Goal: Transaction & Acquisition: Purchase product/service

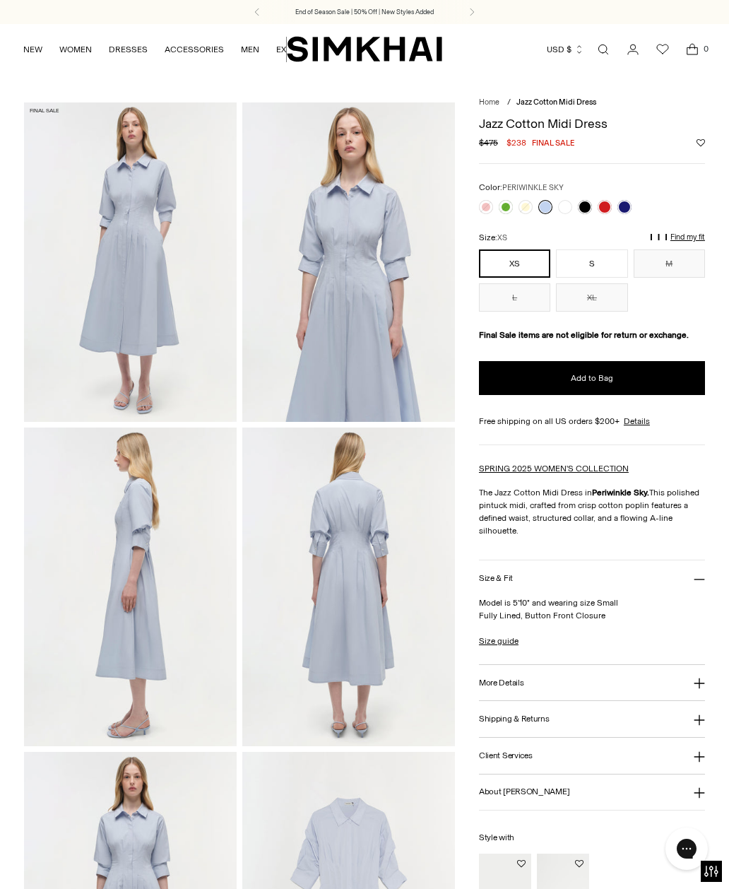
click at [628, 203] on link at bounding box center [625, 207] width 14 height 14
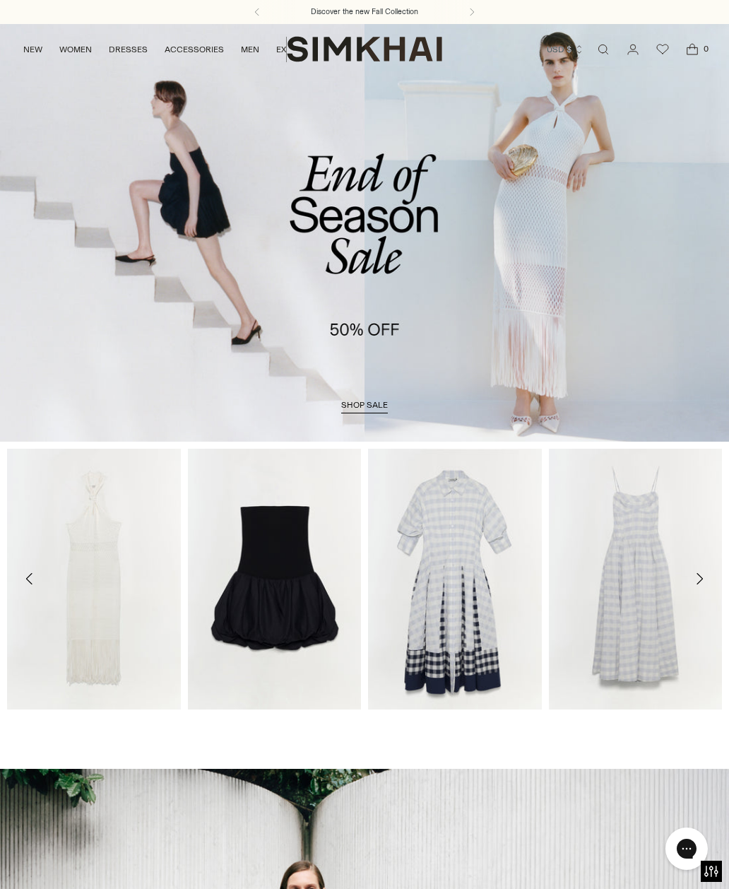
click at [466, 19] on button at bounding box center [472, 12] width 31 height 24
click at [411, 45] on img "SIMKHAI" at bounding box center [364, 49] width 155 height 28
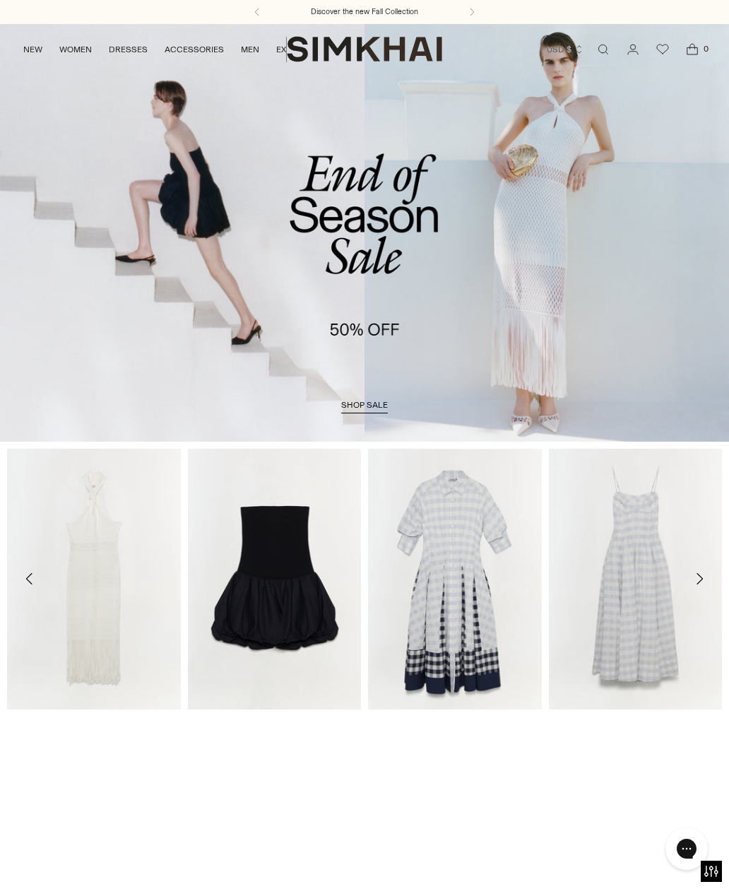
click at [369, 404] on span "shop sale" at bounding box center [364, 405] width 47 height 10
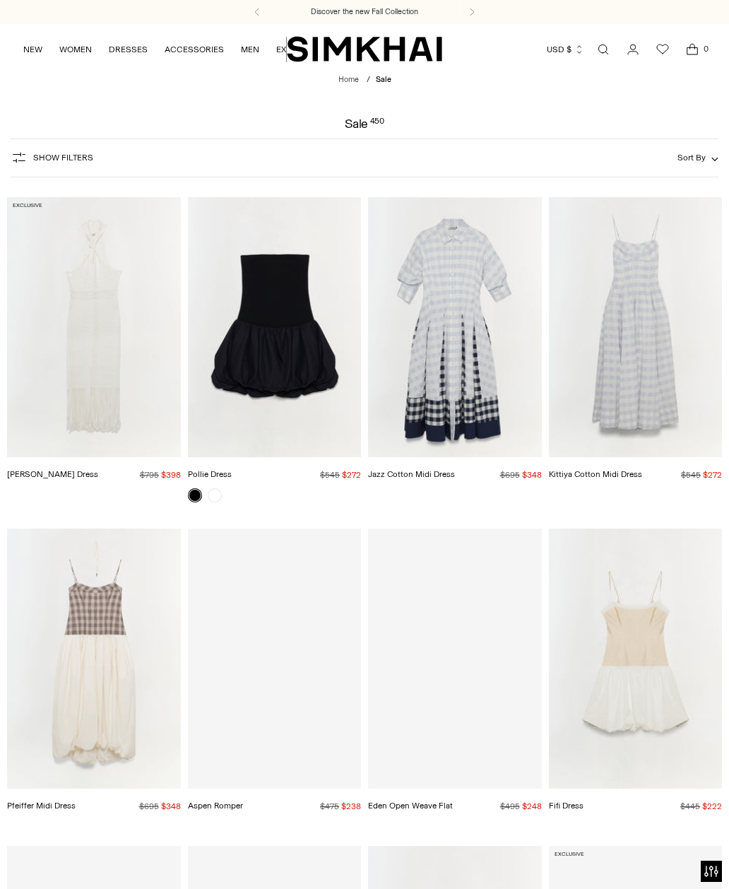
click at [62, 159] on span "Show Filters" at bounding box center [63, 158] width 60 height 10
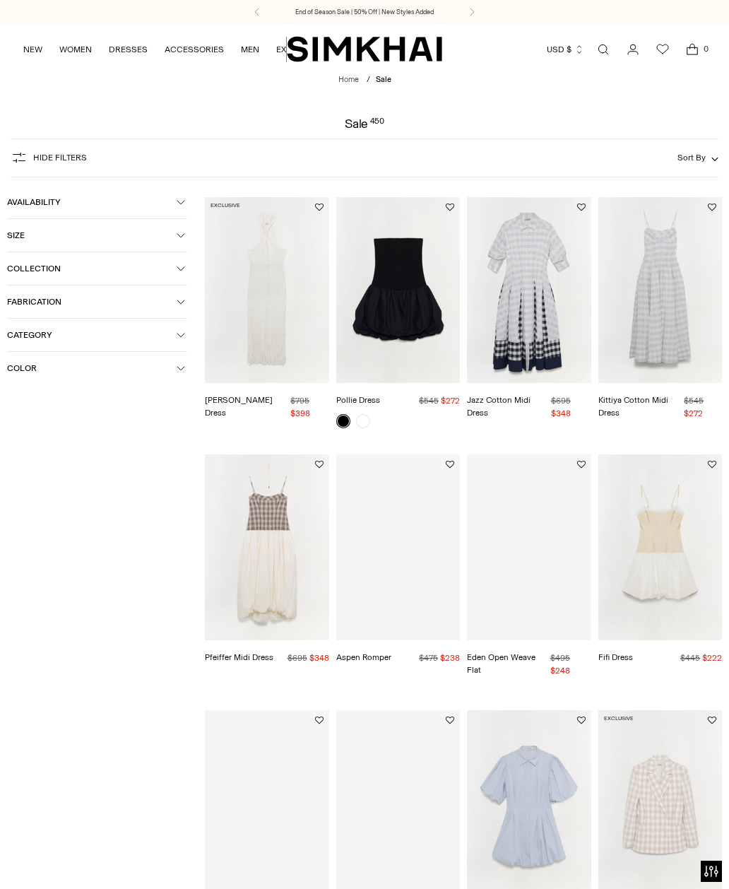
click at [176, 340] on span "Category" at bounding box center [92, 335] width 170 height 10
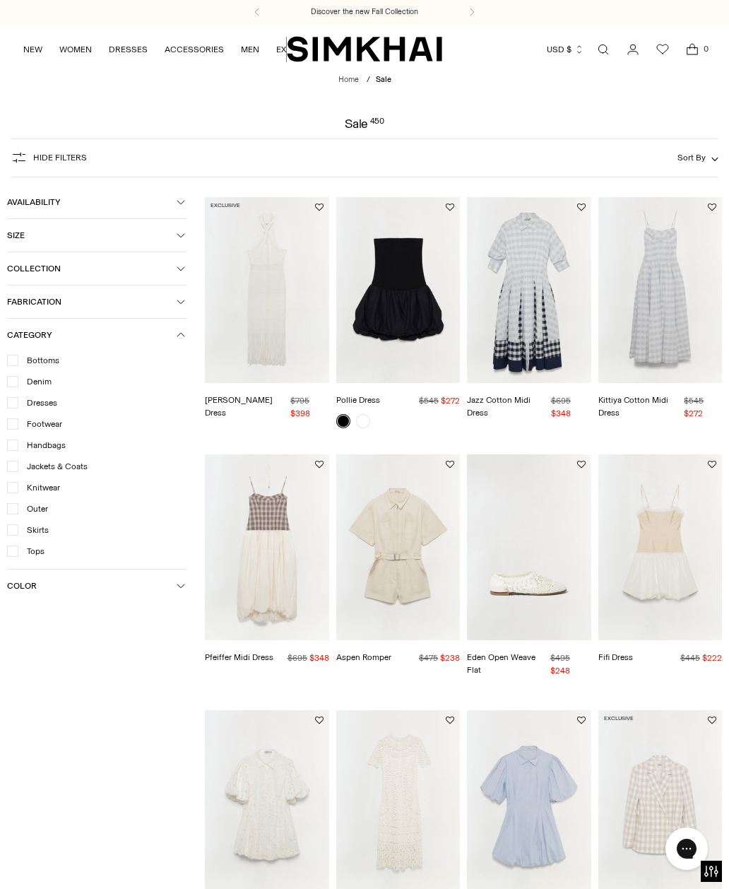
click at [41, 408] on span "Dresses" at bounding box center [37, 402] width 39 height 13
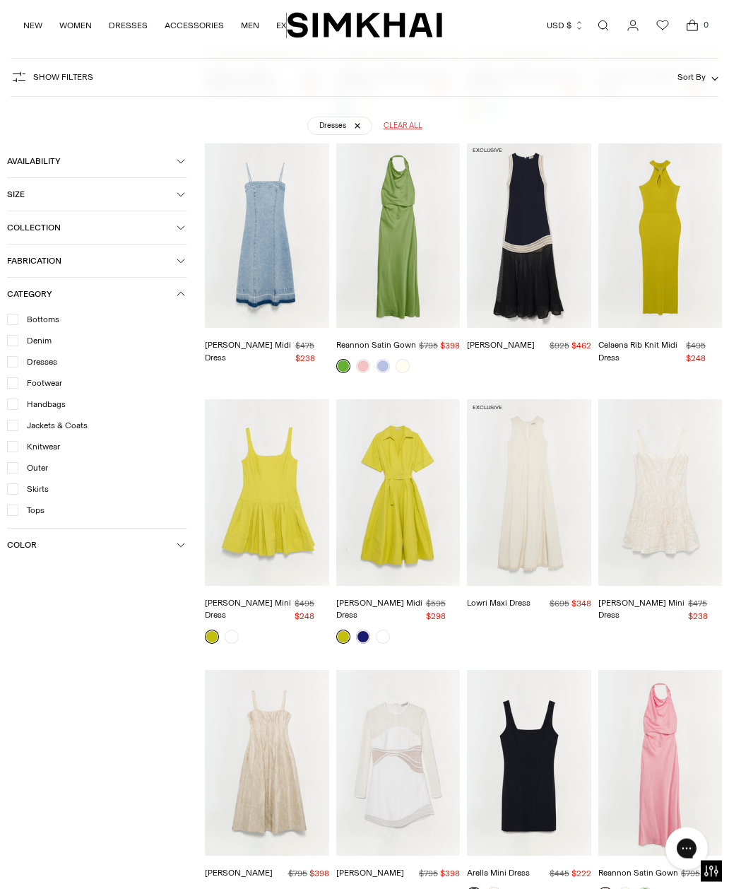
scroll to position [2781, 0]
click at [406, 486] on img "Deanna Cotton Midi Dress" at bounding box center [398, 492] width 124 height 186
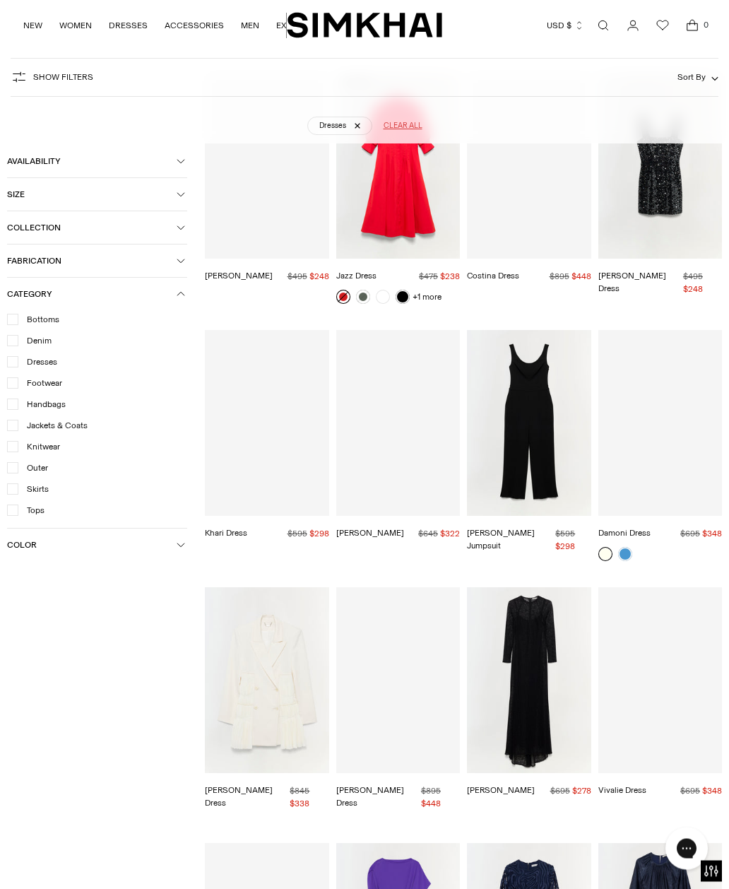
scroll to position [5465, 0]
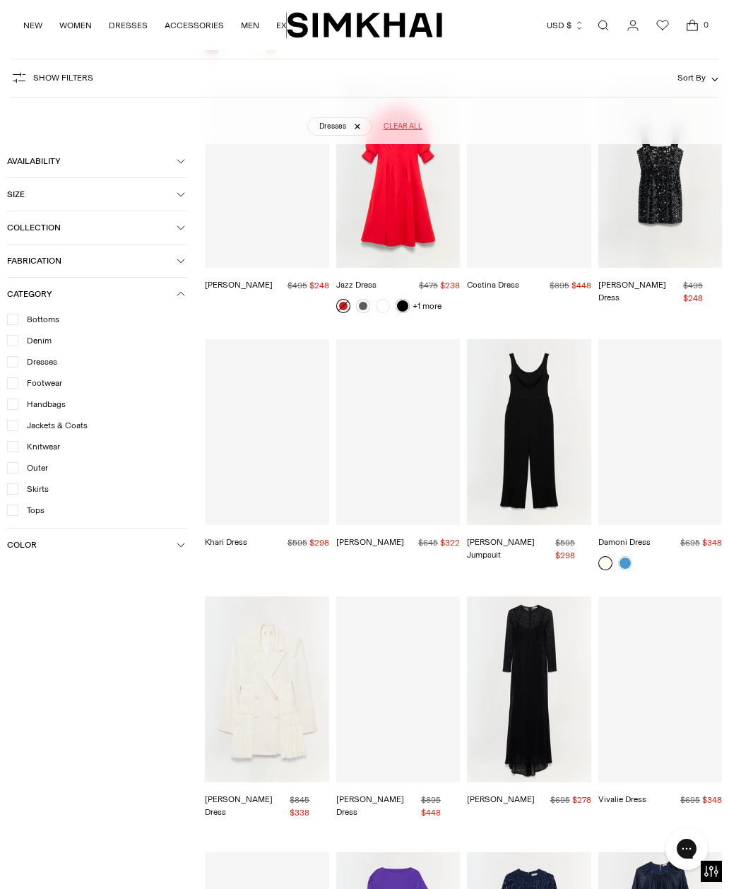
click at [179, 194] on icon "button" at bounding box center [181, 194] width 8 height 8
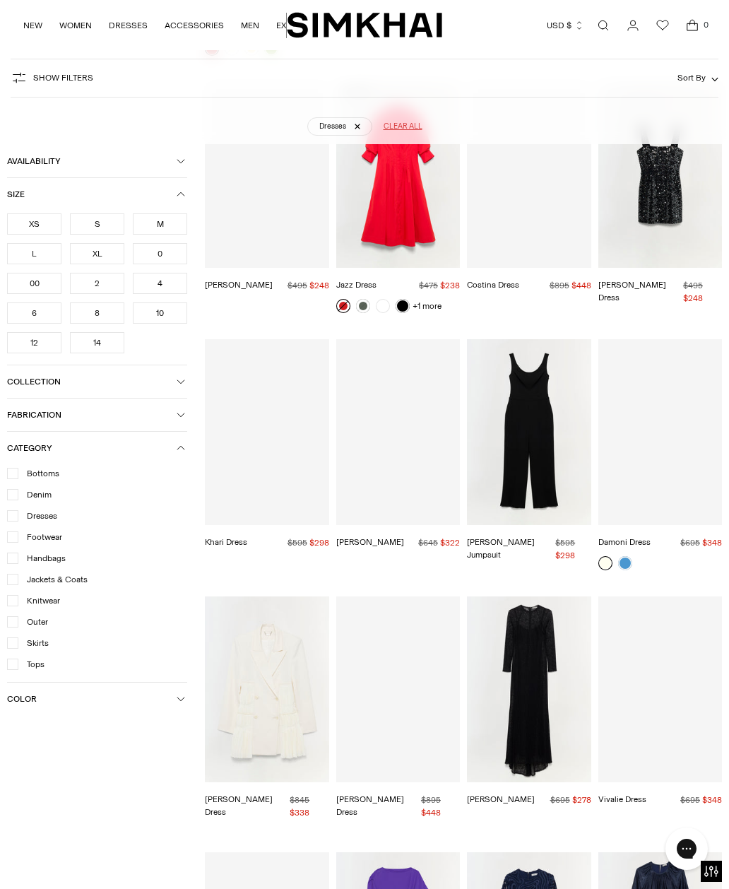
click at [170, 317] on div "10" at bounding box center [160, 312] width 54 height 21
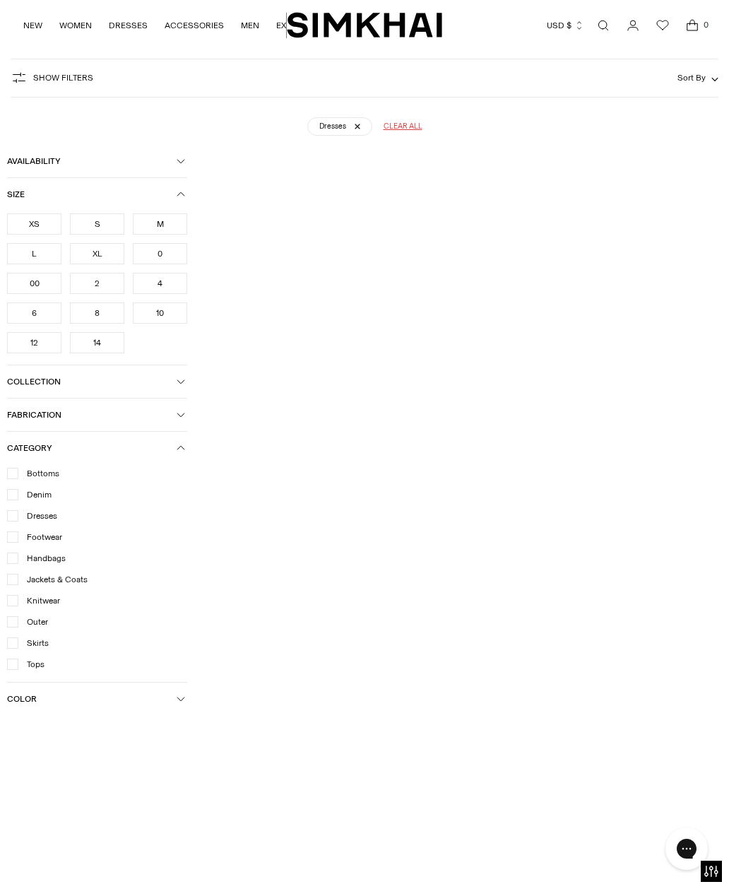
click at [41, 253] on div "L" at bounding box center [34, 253] width 54 height 21
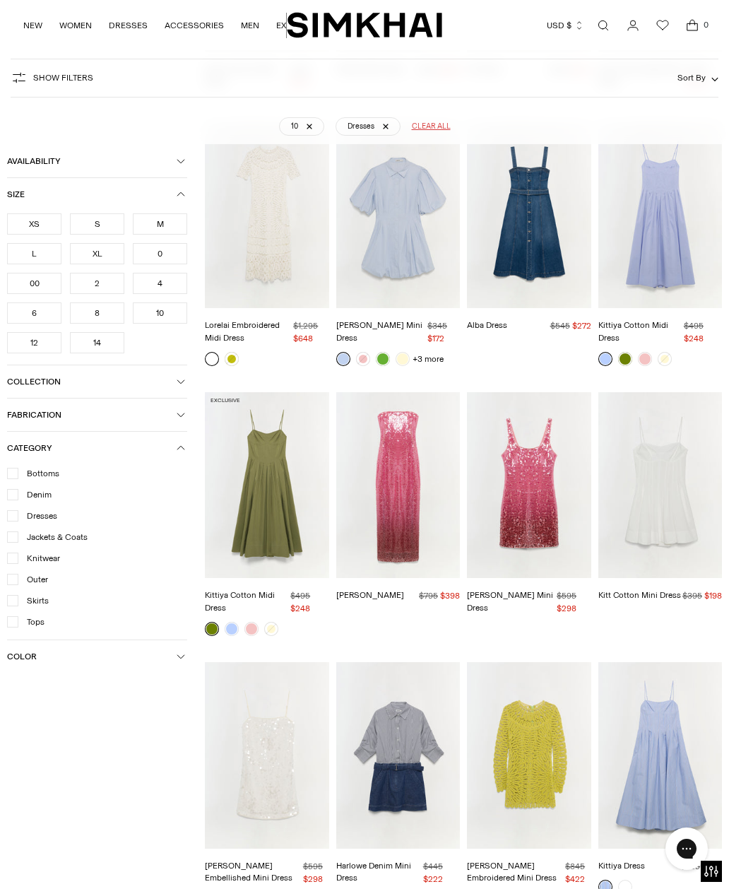
scroll to position [104, 0]
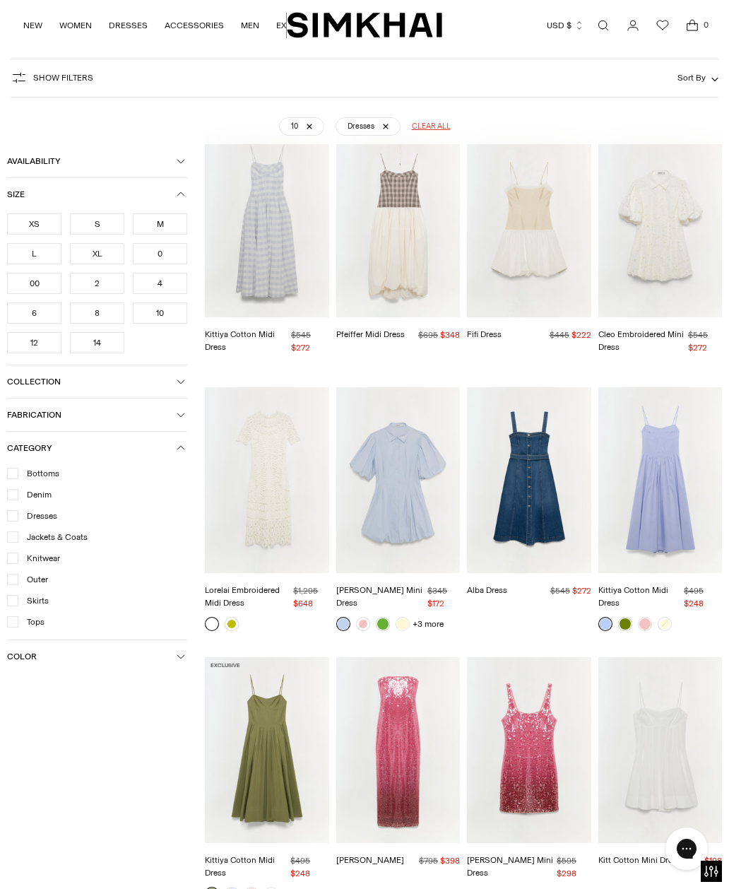
click at [667, 281] on img "Cleo Embroidered Mini Dress" at bounding box center [661, 224] width 124 height 186
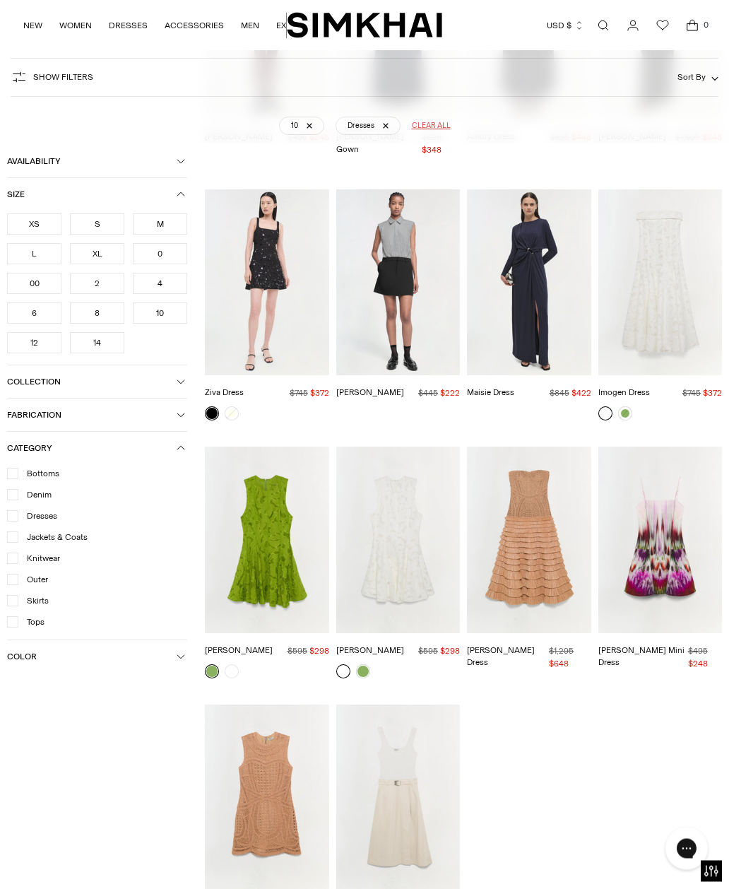
scroll to position [6877, 0]
click at [396, 447] on img "Sylvia Dress" at bounding box center [398, 540] width 124 height 186
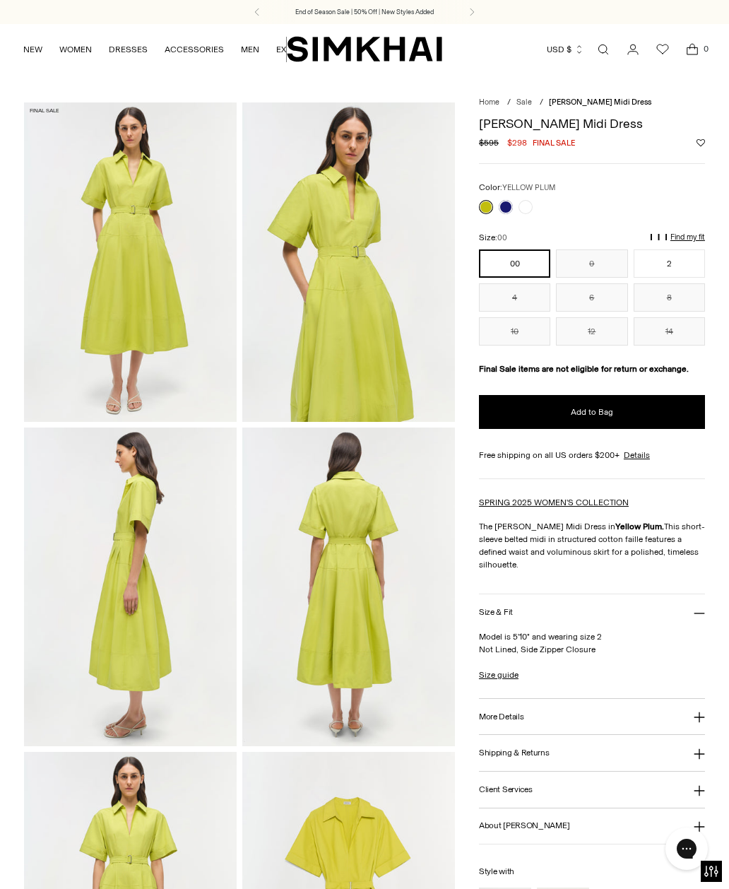
click at [505, 208] on link at bounding box center [506, 207] width 14 height 14
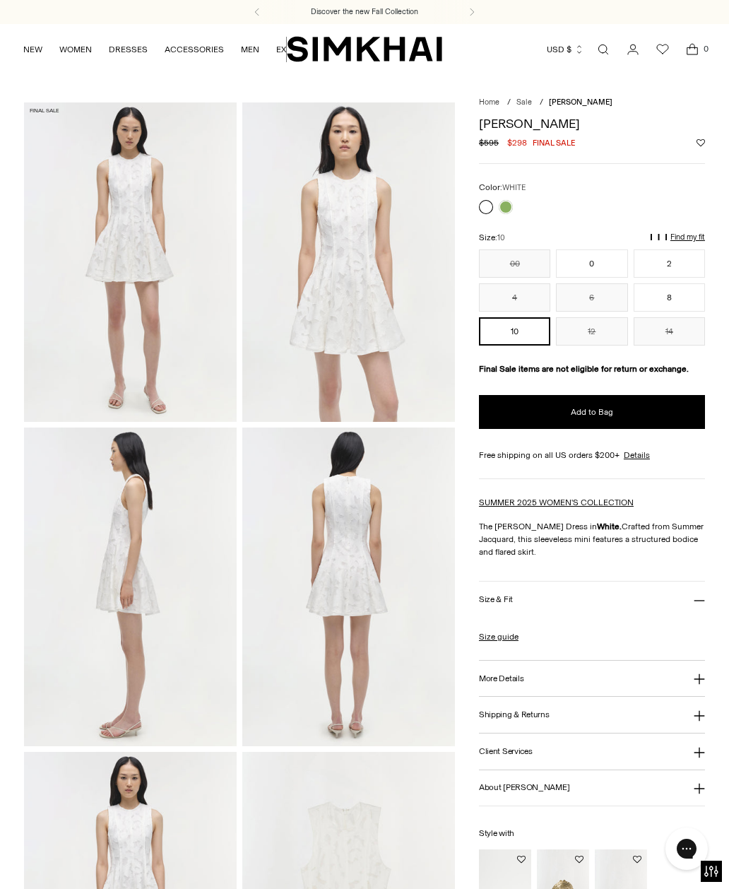
click at [329, 245] on img at bounding box center [348, 261] width 213 height 319
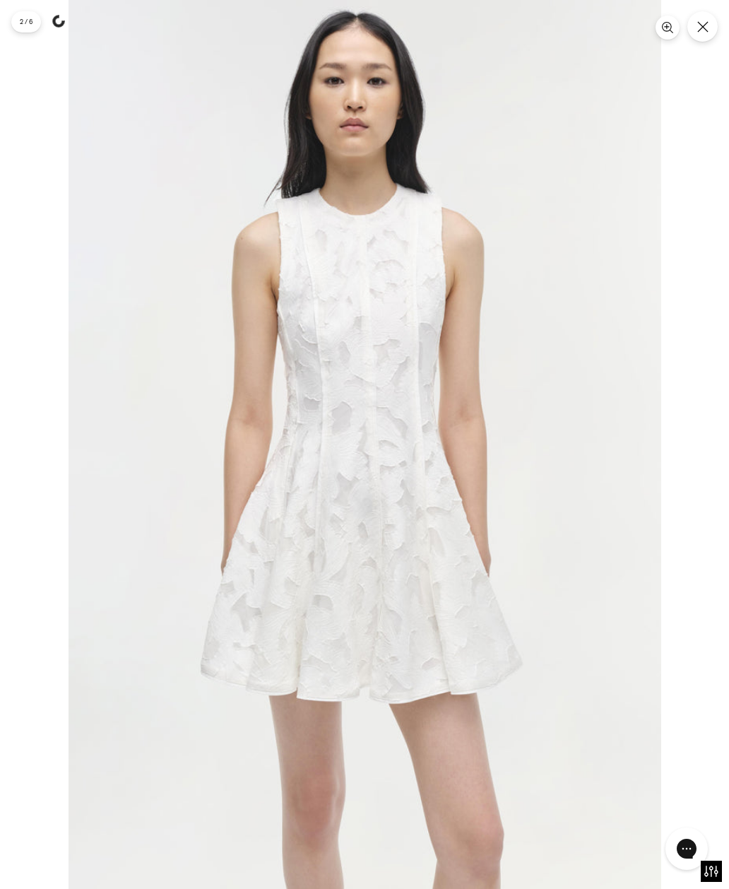
click at [708, 21] on icon "Close" at bounding box center [702, 26] width 11 height 11
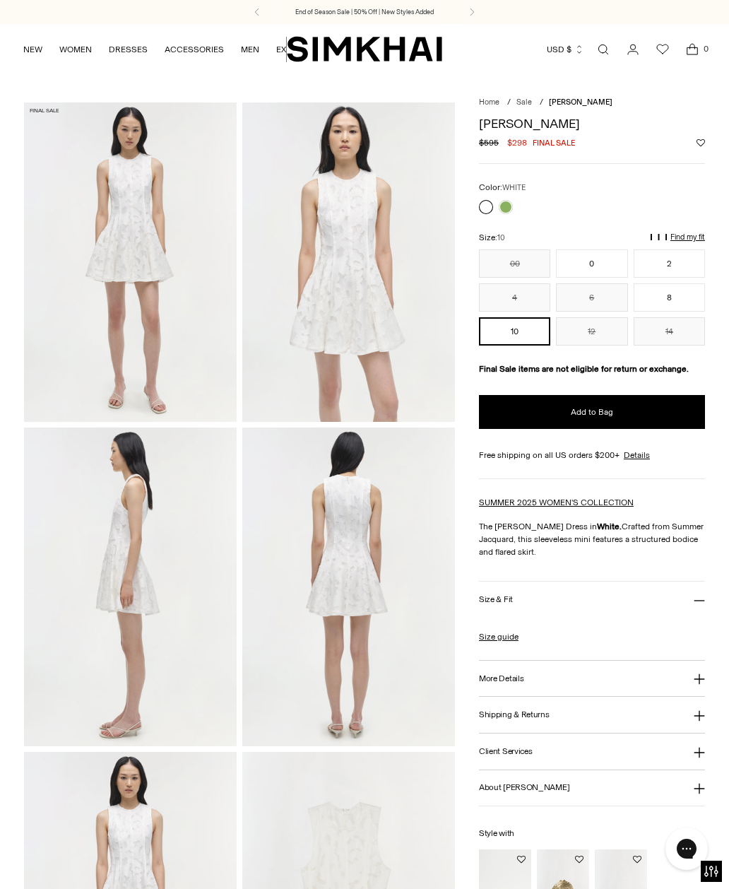
click at [511, 206] on link at bounding box center [506, 207] width 14 height 14
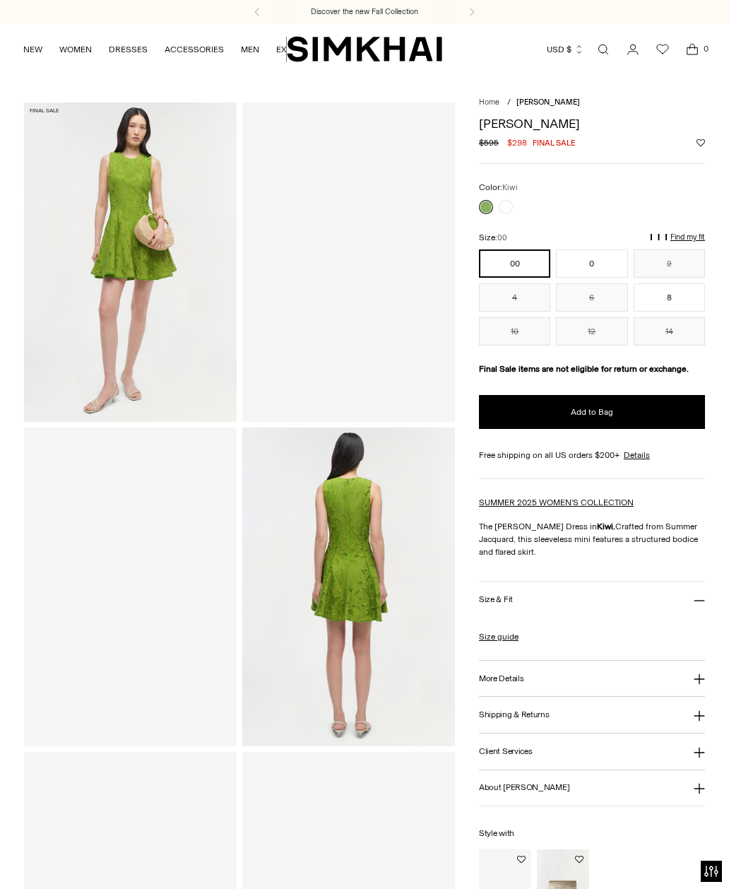
click at [372, 563] on img at bounding box center [348, 587] width 213 height 319
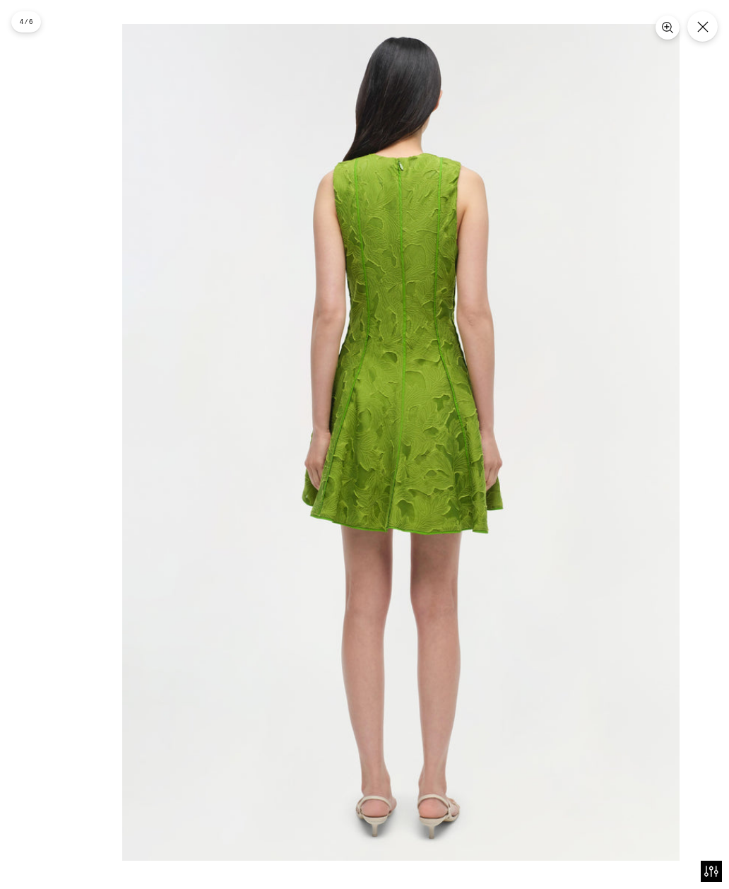
click at [457, 434] on img at bounding box center [401, 442] width 558 height 837
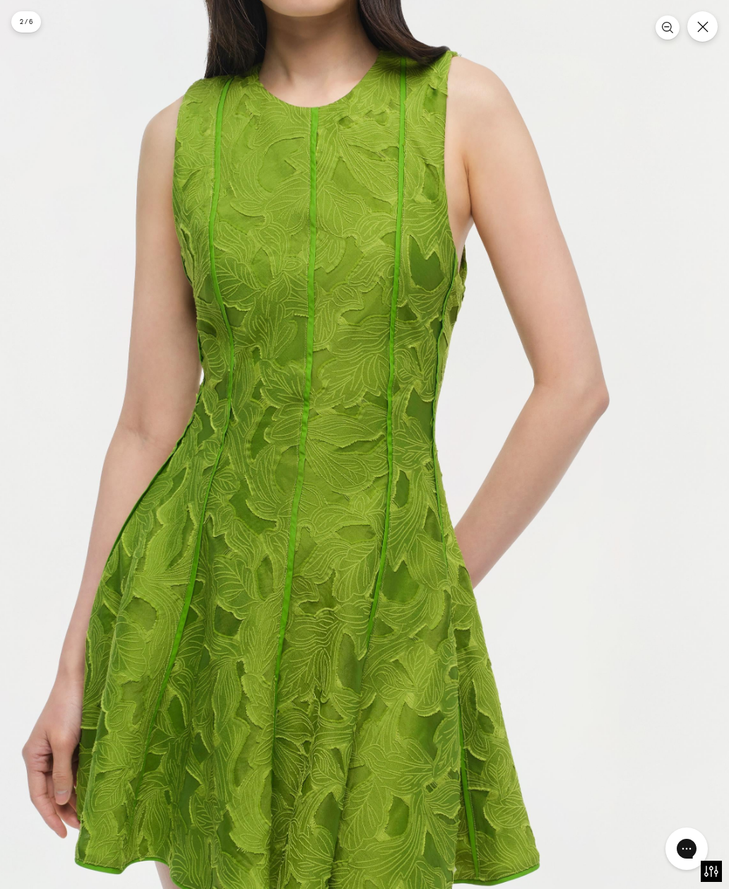
click at [693, 22] on button "Close" at bounding box center [703, 26] width 30 height 30
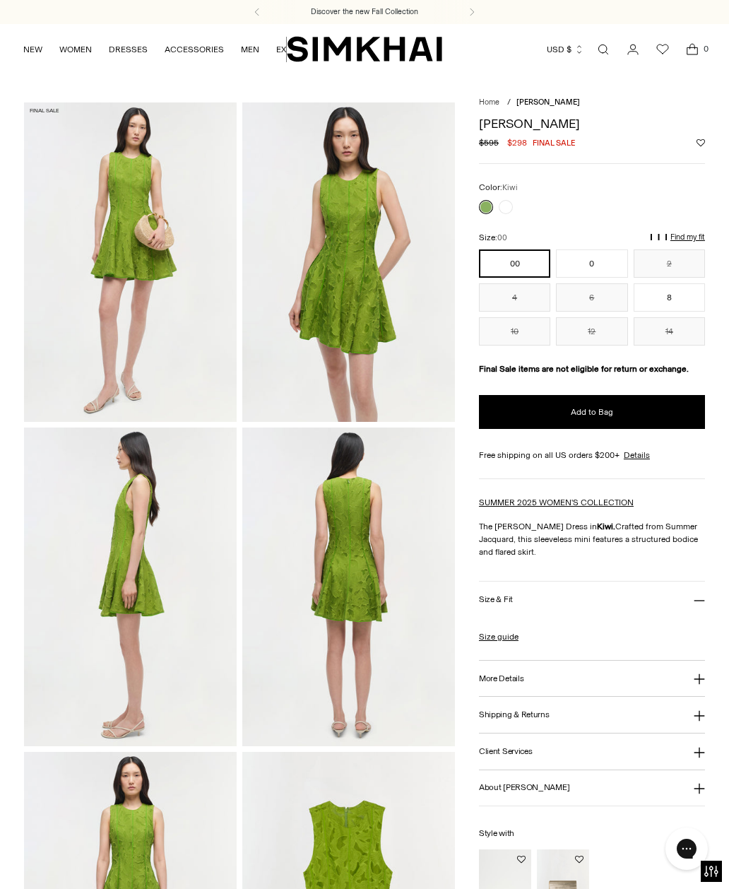
click at [393, 50] on img "SIMKHAI" at bounding box center [364, 49] width 155 height 28
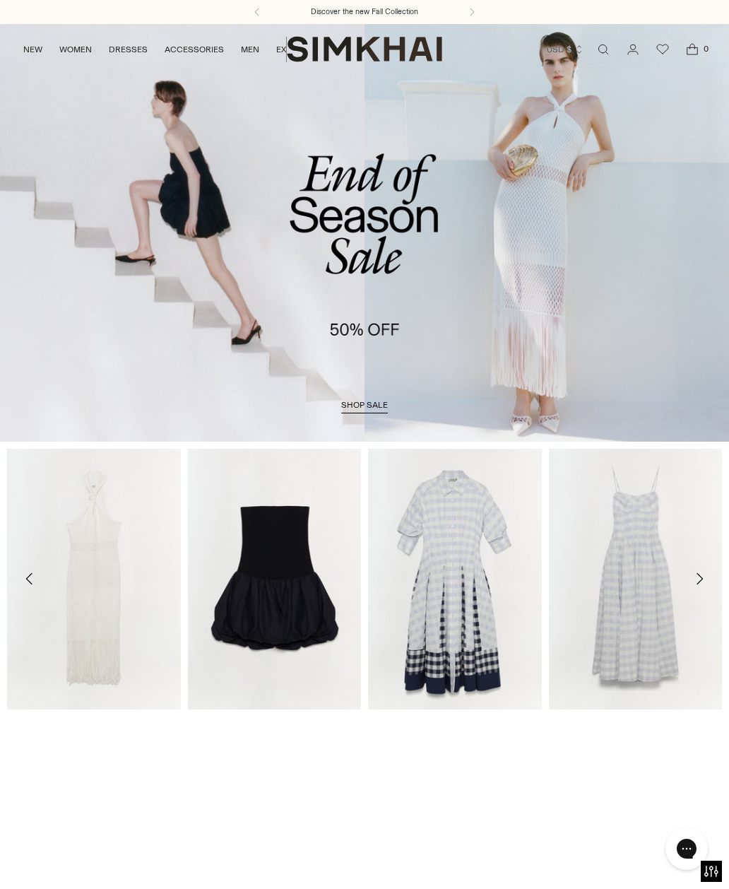
click at [357, 405] on span "shop sale" at bounding box center [364, 405] width 47 height 10
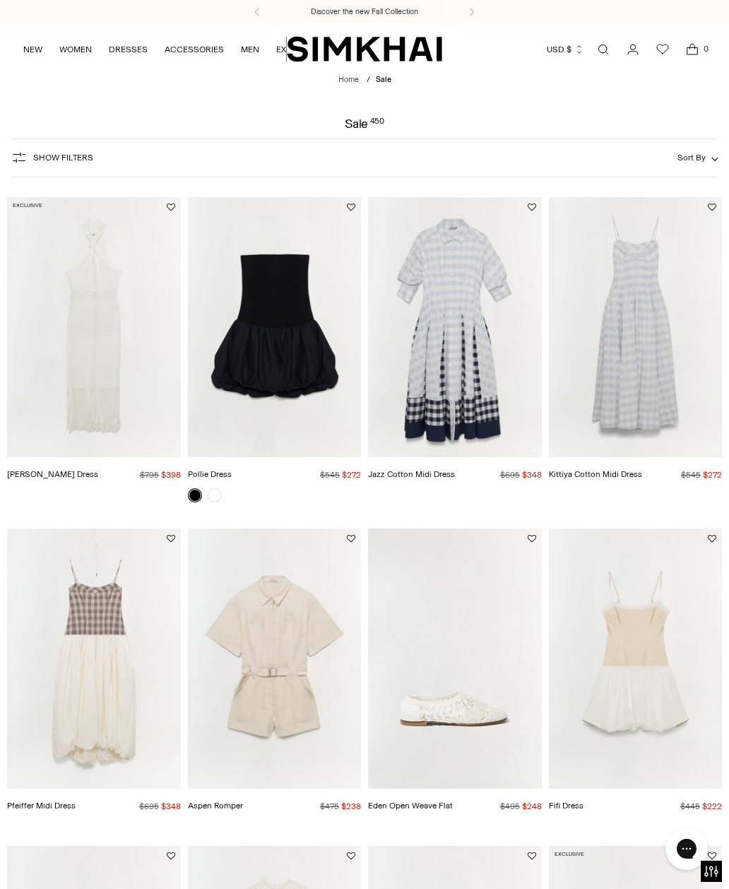
click at [61, 159] on span "Show Filters" at bounding box center [63, 158] width 60 height 10
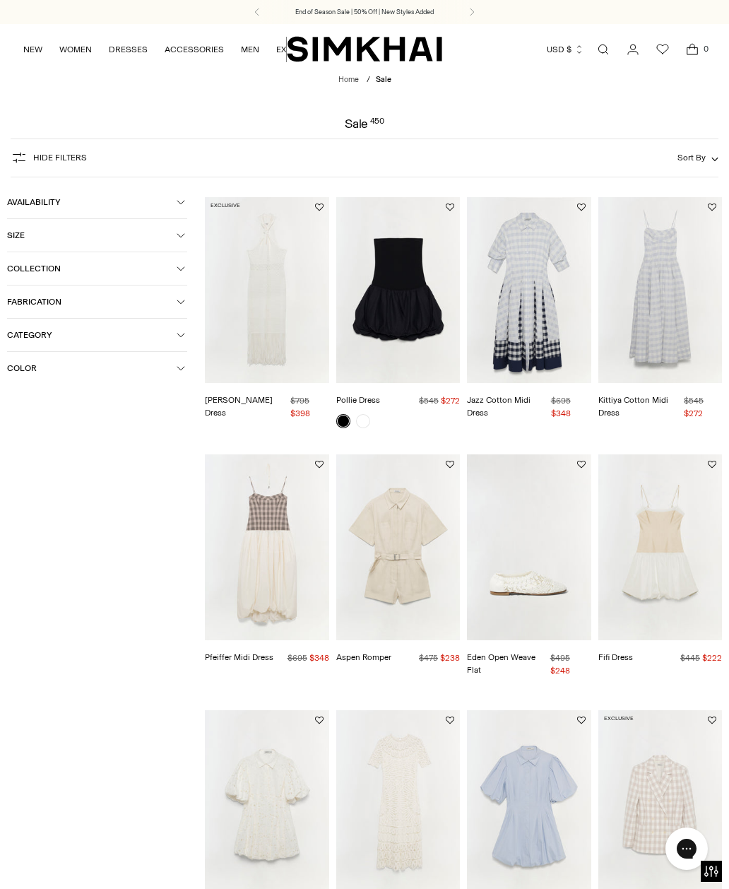
click at [183, 339] on icon "button" at bounding box center [181, 335] width 8 height 8
click at [35, 536] on span "Skirts" at bounding box center [33, 530] width 30 height 13
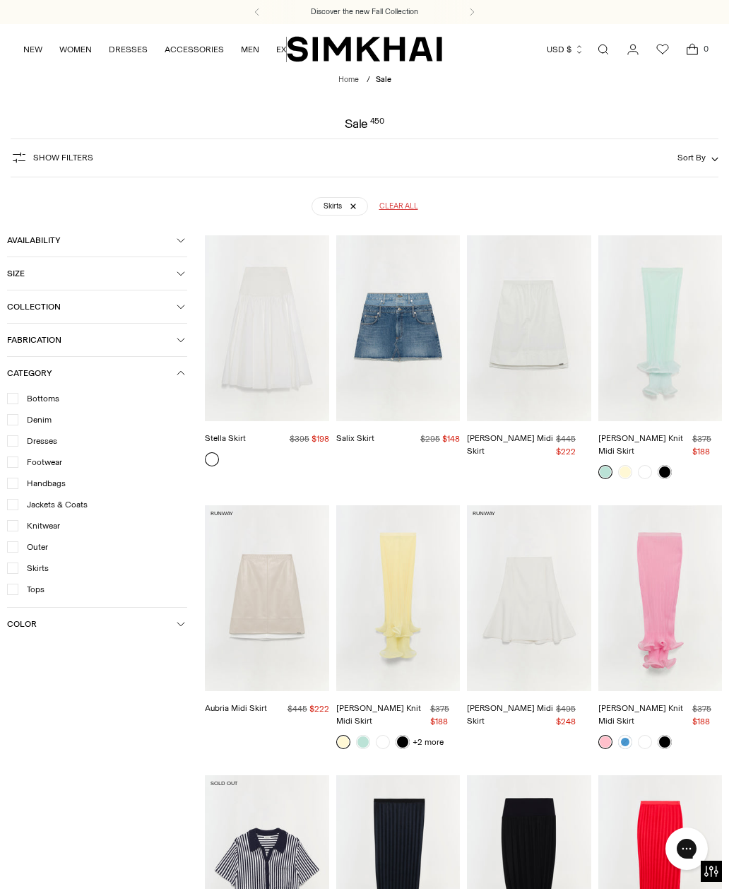
click at [549, 573] on img "Foster Midi Skirt" at bounding box center [529, 598] width 124 height 186
click at [273, 348] on img "Stella Skirt" at bounding box center [267, 328] width 124 height 186
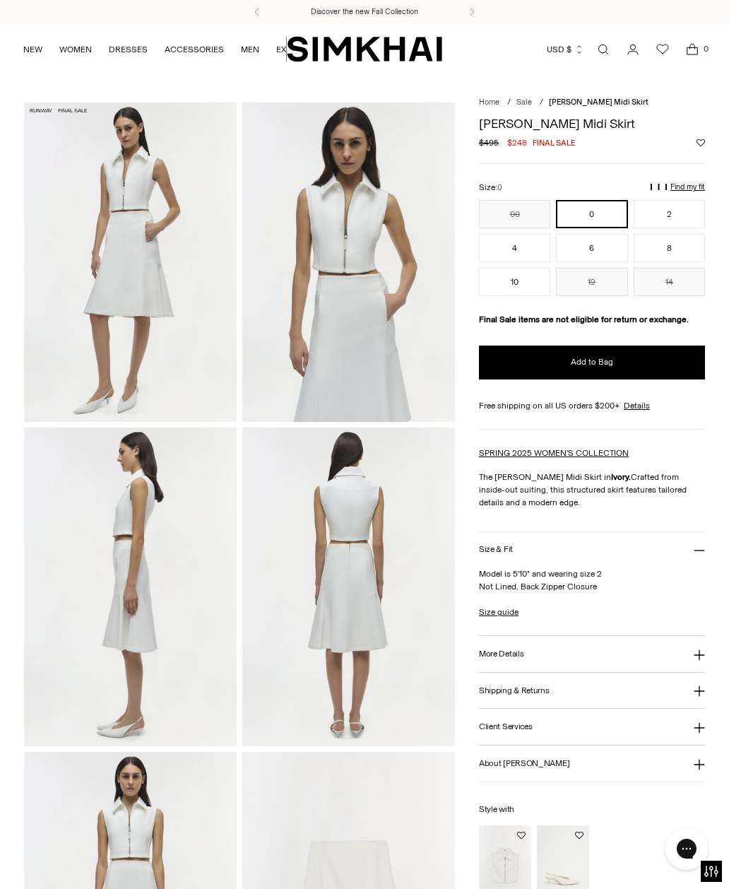
click at [369, 342] on img at bounding box center [348, 261] width 213 height 319
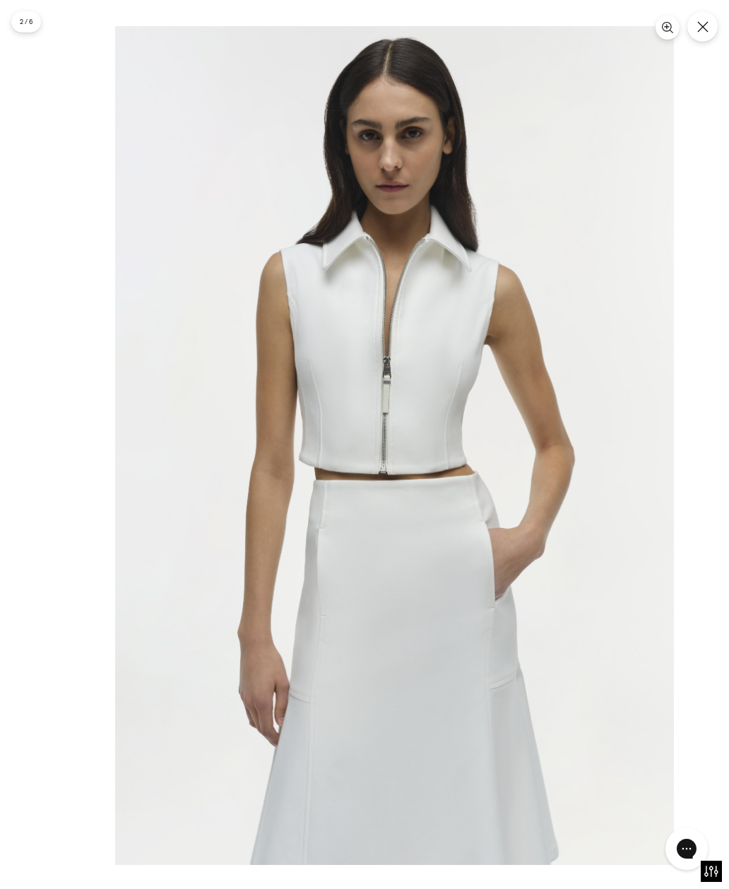
click at [511, 587] on img at bounding box center [394, 445] width 559 height 838
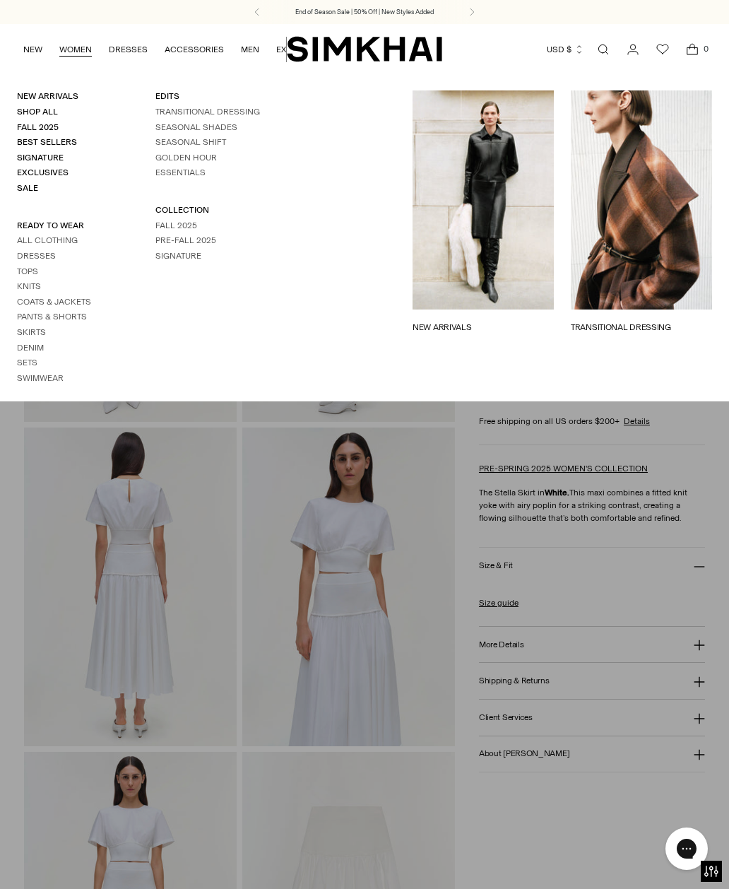
click at [28, 327] on link "Skirts" at bounding box center [31, 332] width 29 height 10
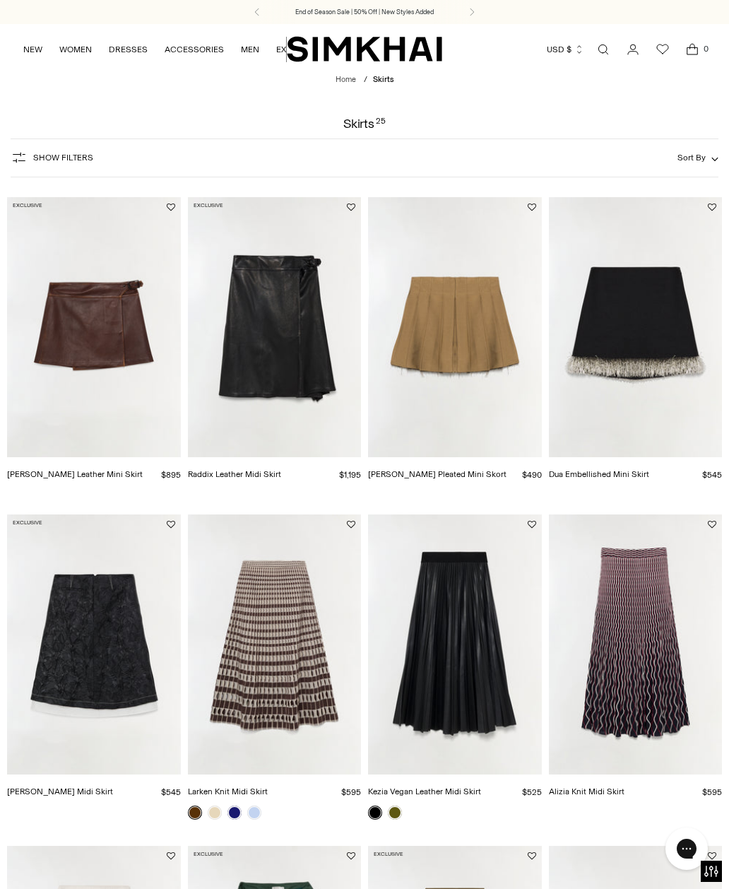
click at [385, 49] on img "SIMKHAI" at bounding box center [364, 49] width 155 height 28
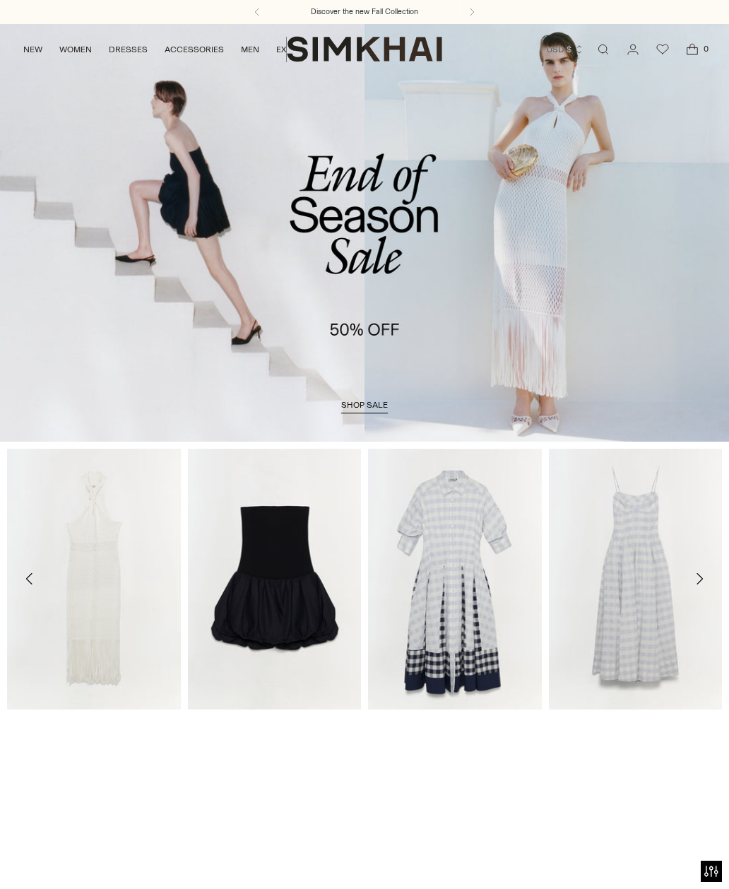
click at [595, 49] on link "Open search modal" at bounding box center [603, 49] width 28 height 28
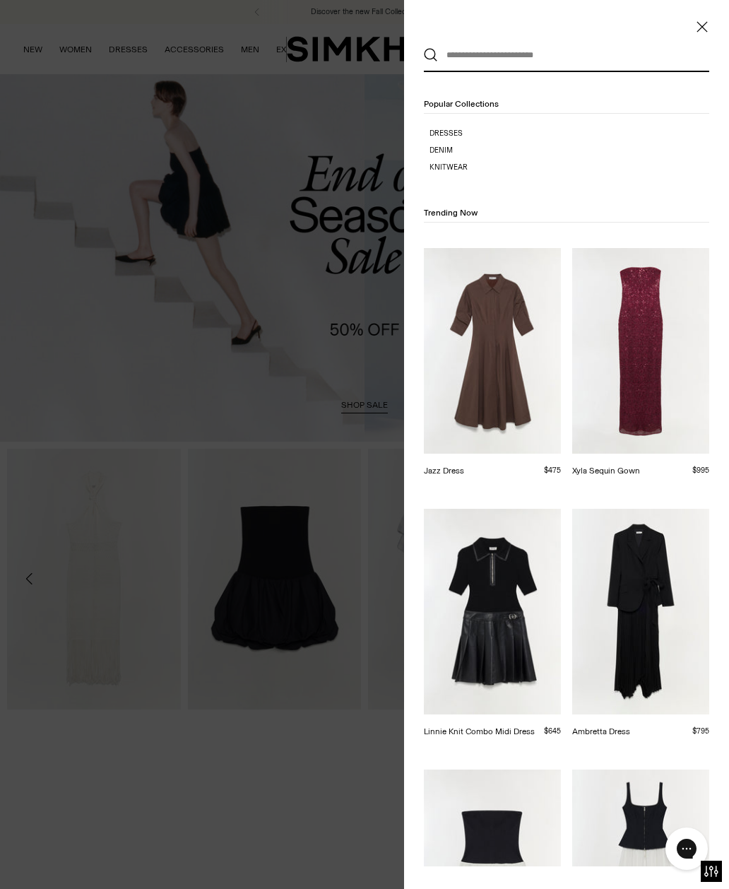
click at [500, 56] on input "text" at bounding box center [563, 55] width 251 height 31
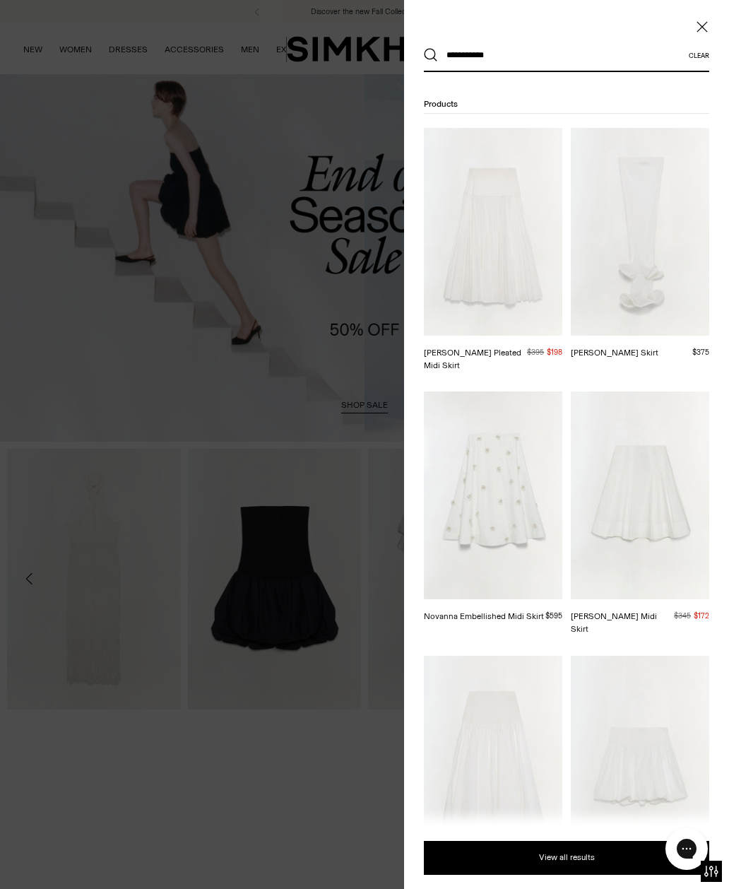
type input "**********"
click at [671, 488] on img at bounding box center [640, 496] width 139 height 208
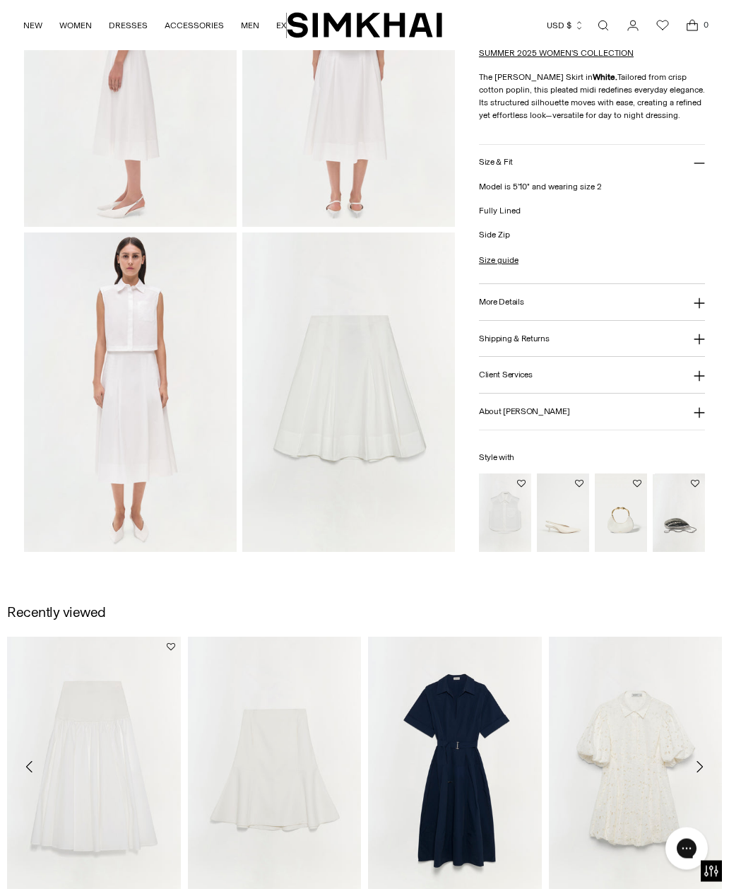
scroll to position [517, 0]
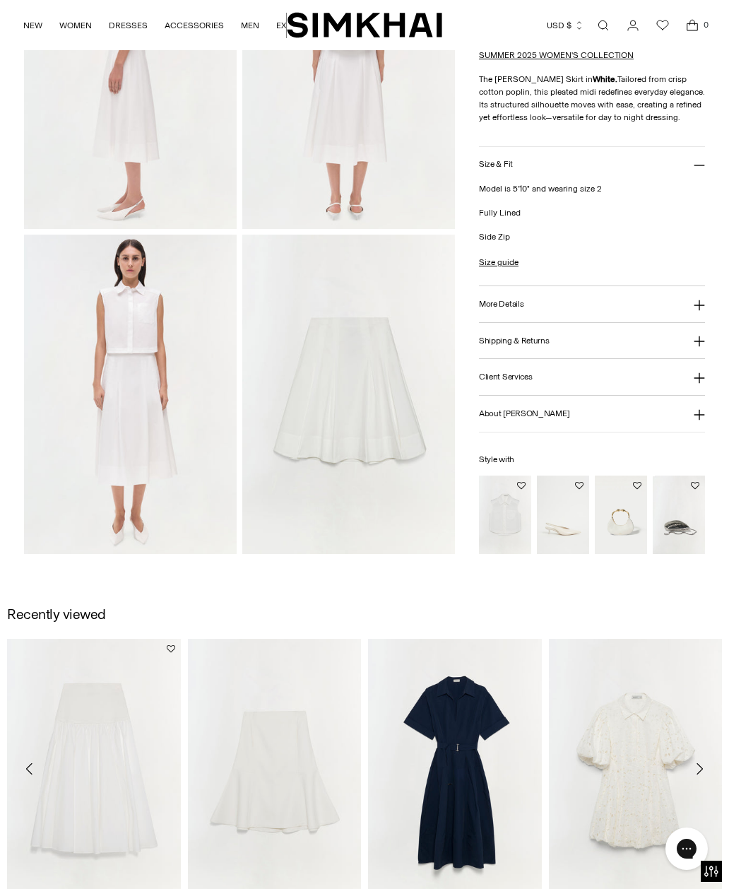
click at [510, 514] on img "Winslow Cotton Cropped Shirt" at bounding box center [505, 515] width 52 height 78
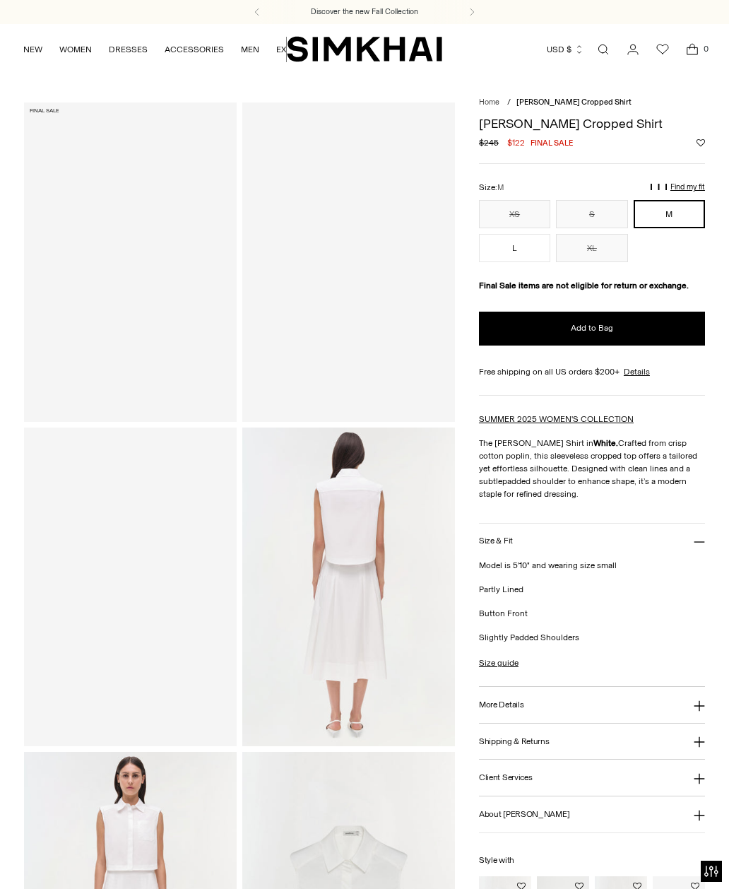
click at [508, 251] on button "L" at bounding box center [514, 248] width 71 height 28
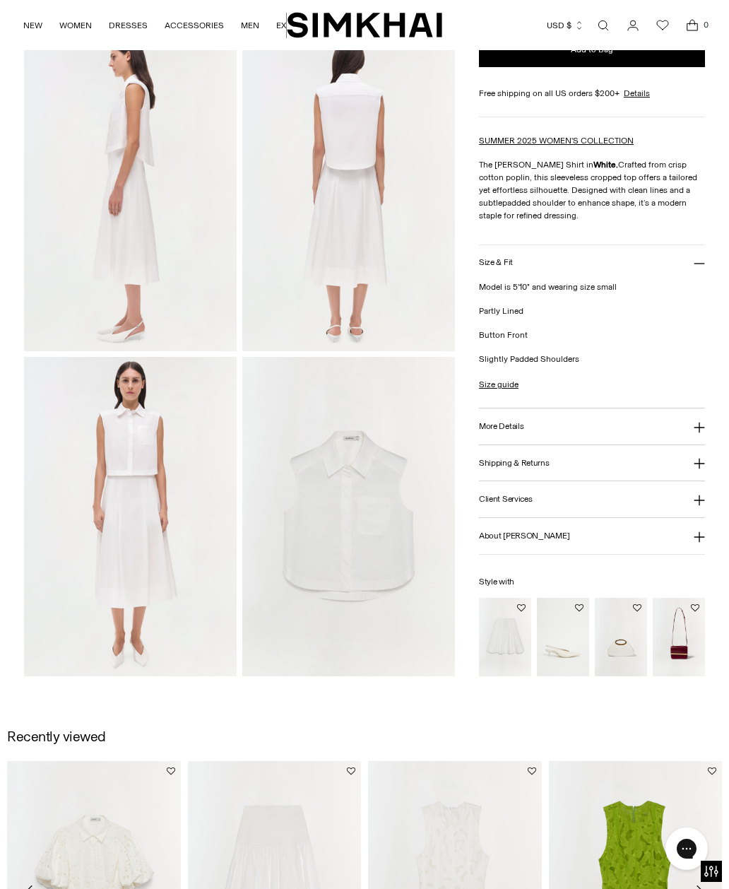
click at [556, 648] on img "Sylvie Slingback Kitten Heel" at bounding box center [563, 637] width 52 height 78
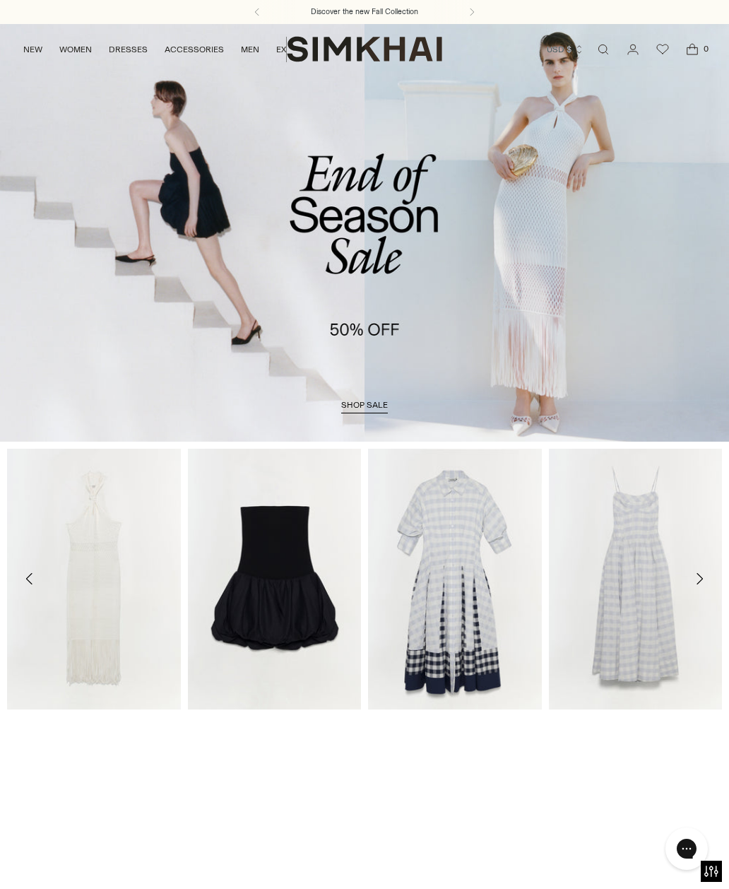
click at [366, 408] on span "shop sale" at bounding box center [364, 405] width 47 height 10
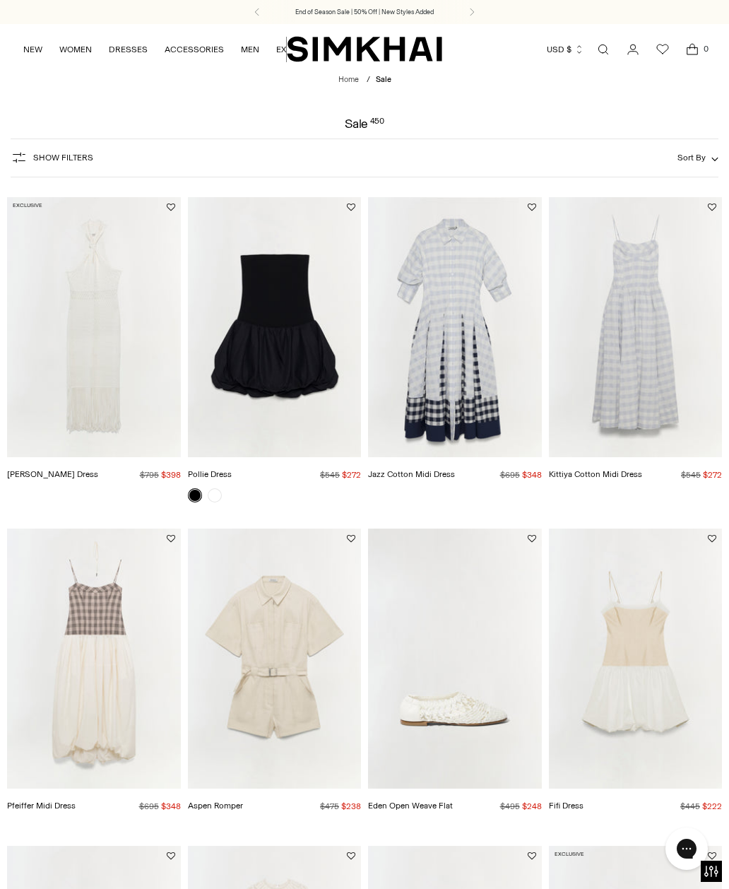
click at [56, 161] on span "Show Filters" at bounding box center [63, 158] width 60 height 10
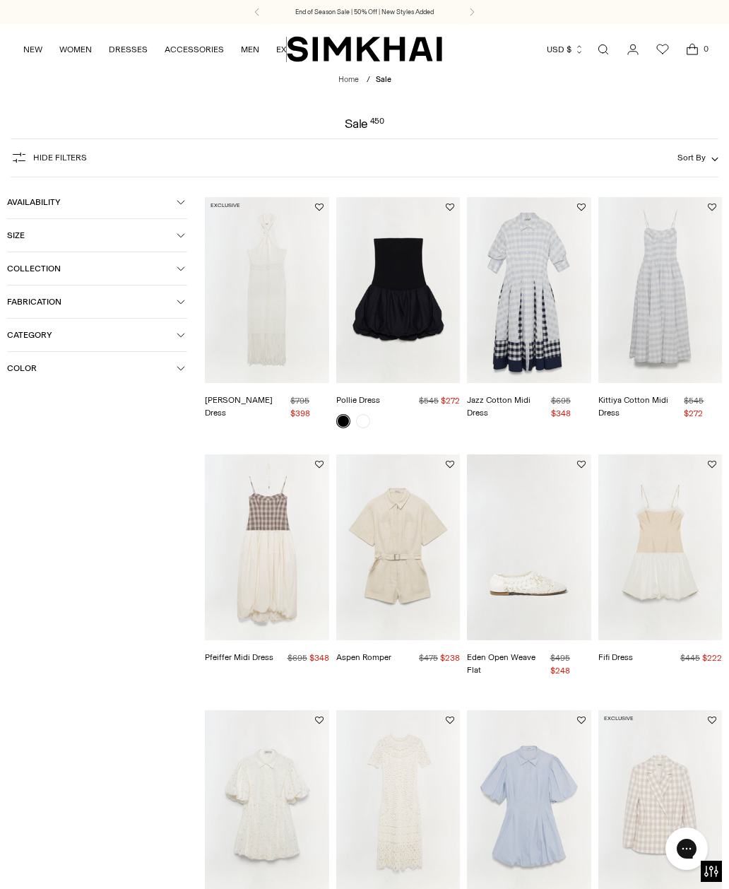
click at [186, 338] on button "Category" at bounding box center [97, 335] width 180 height 33
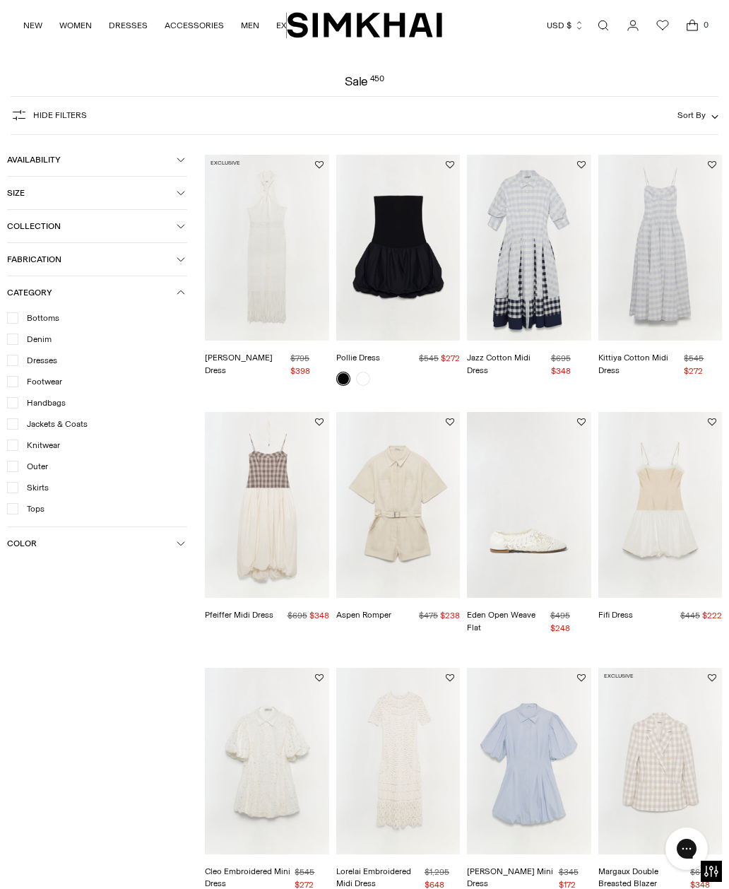
scroll to position [45, 0]
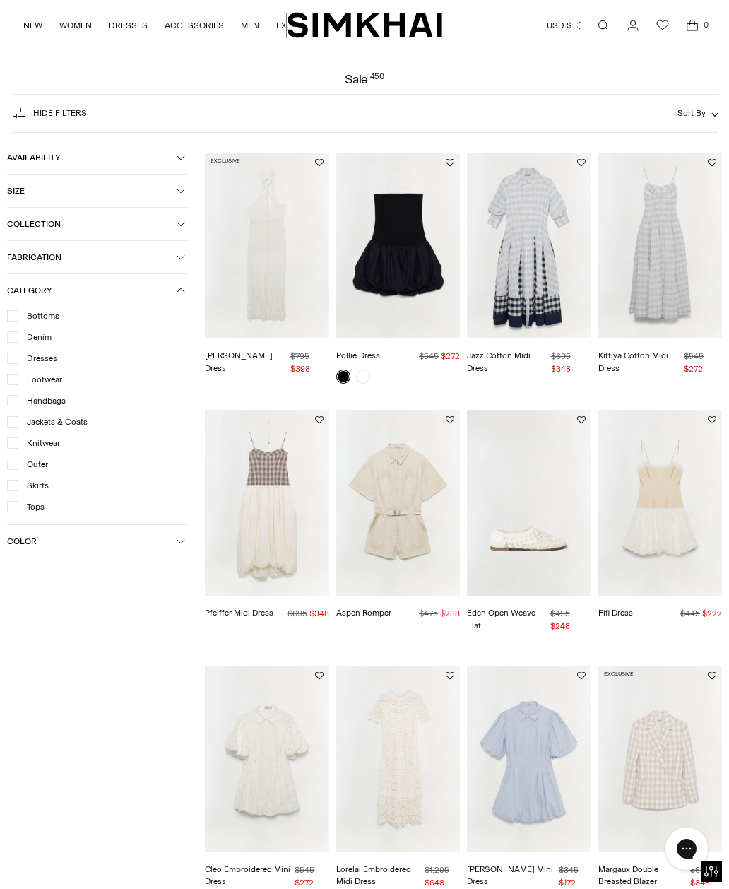
click at [53, 407] on span "Handbags" at bounding box center [41, 400] width 47 height 13
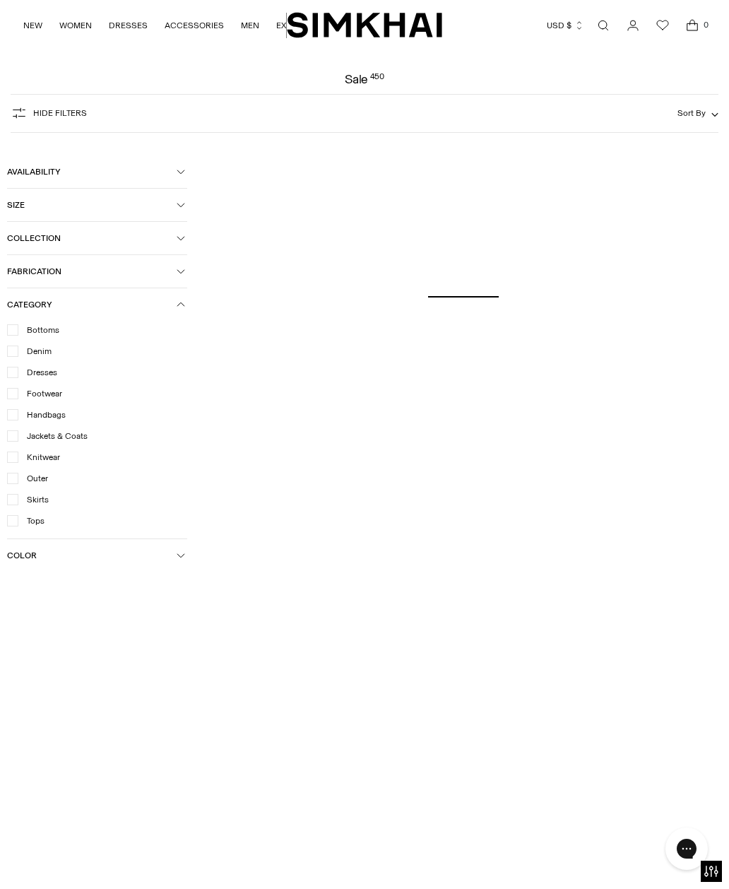
click at [58, 400] on span "Footwear" at bounding box center [40, 393] width 44 height 13
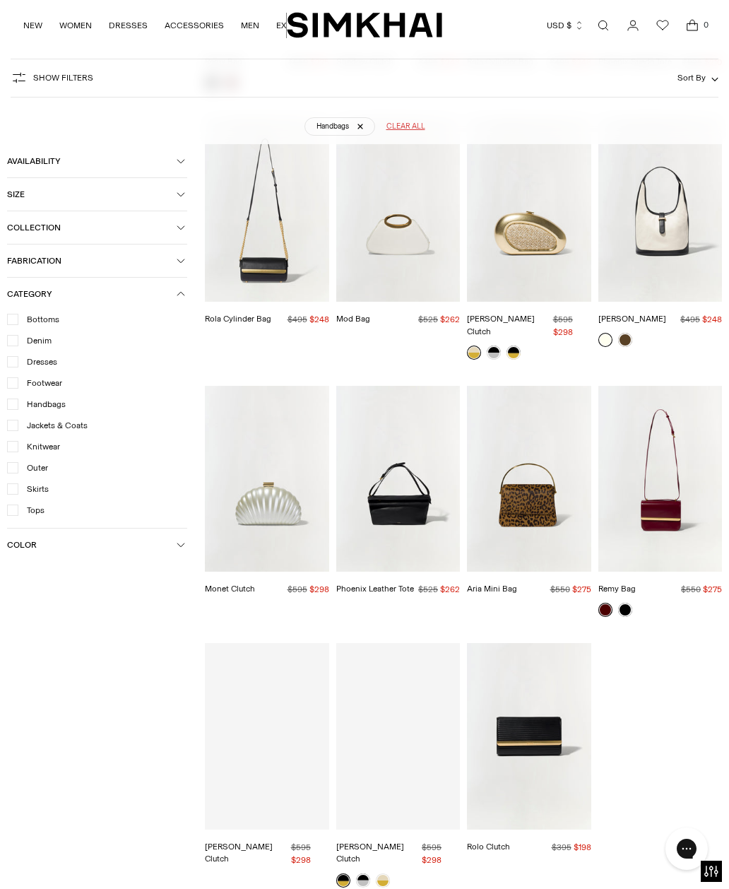
scroll to position [375, 0]
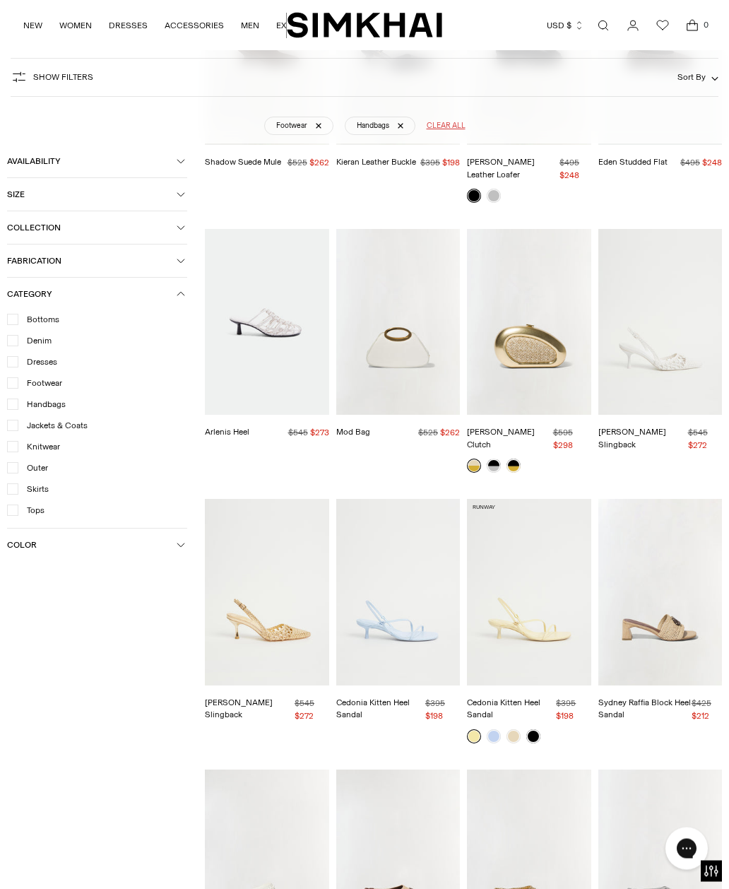
scroll to position [1538, 0]
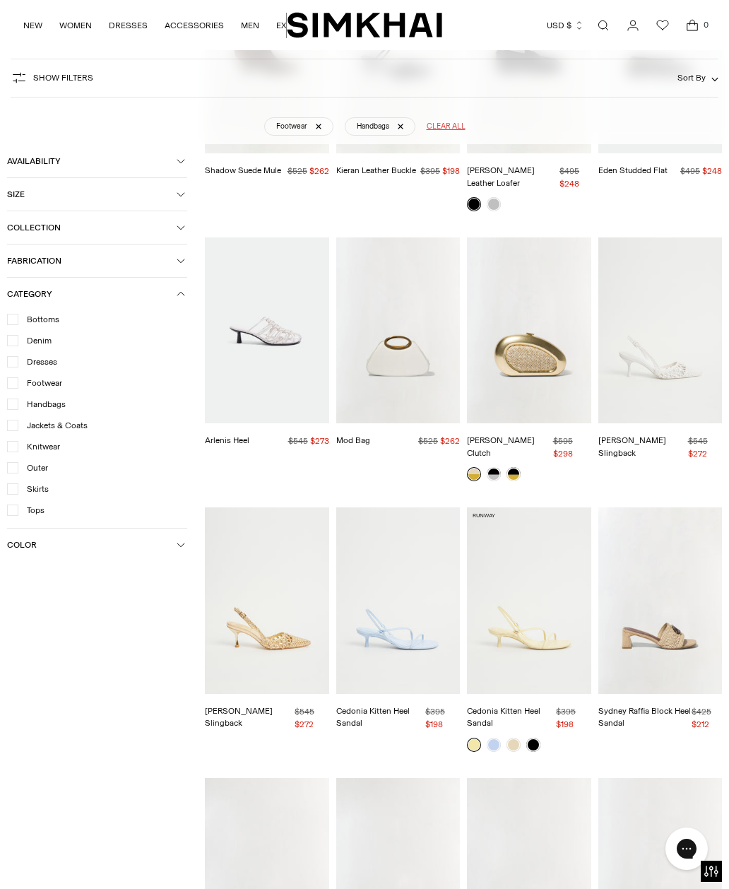
click at [45, 389] on span "Footwear" at bounding box center [40, 383] width 44 height 13
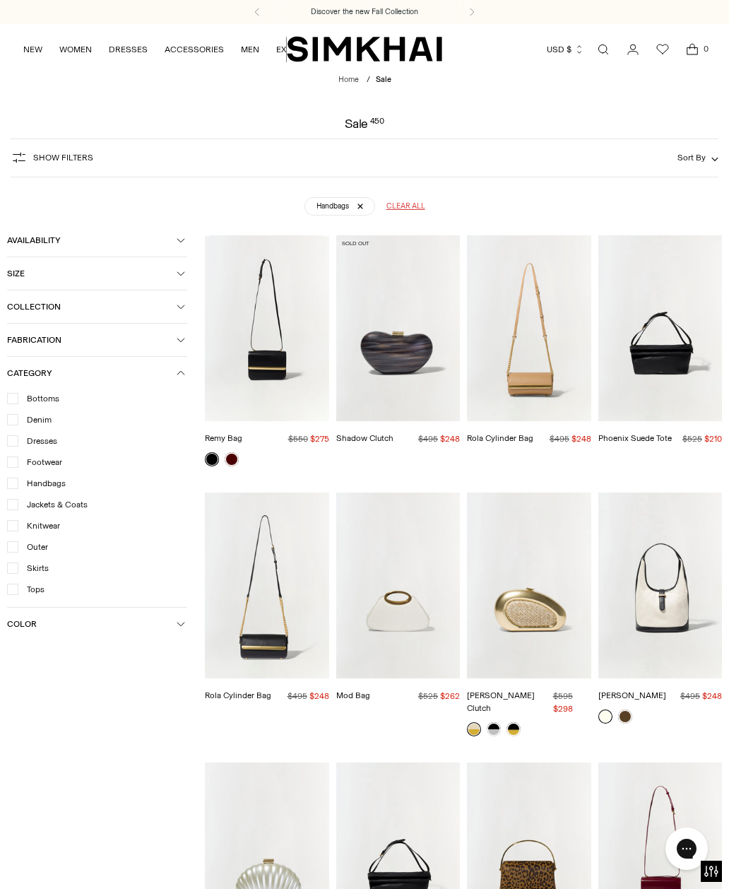
click at [405, 611] on img "Mod Bag" at bounding box center [398, 586] width 124 height 186
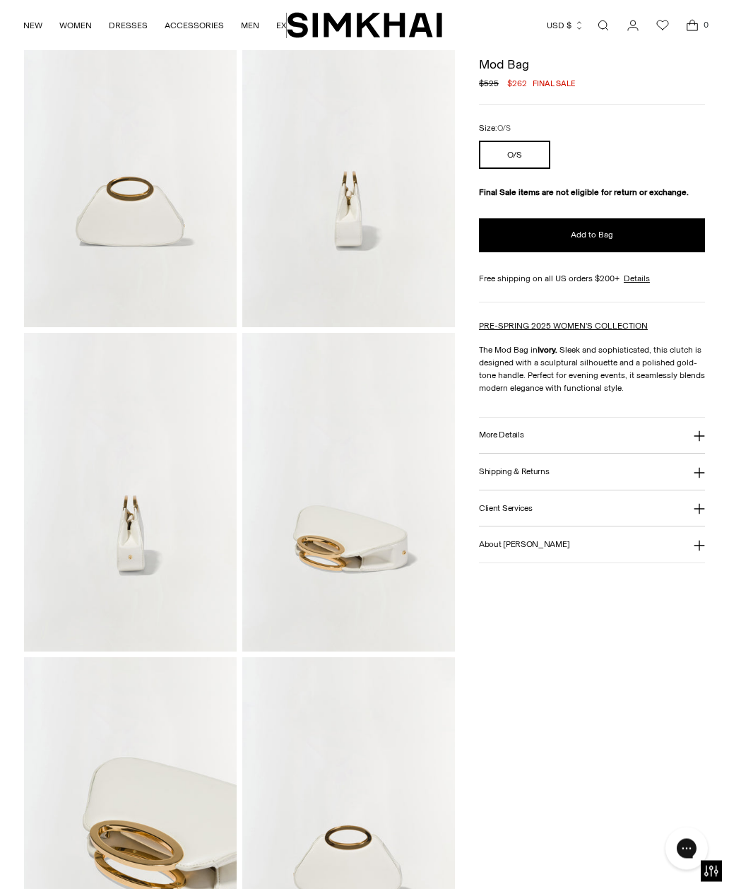
click at [357, 538] on img at bounding box center [348, 493] width 213 height 319
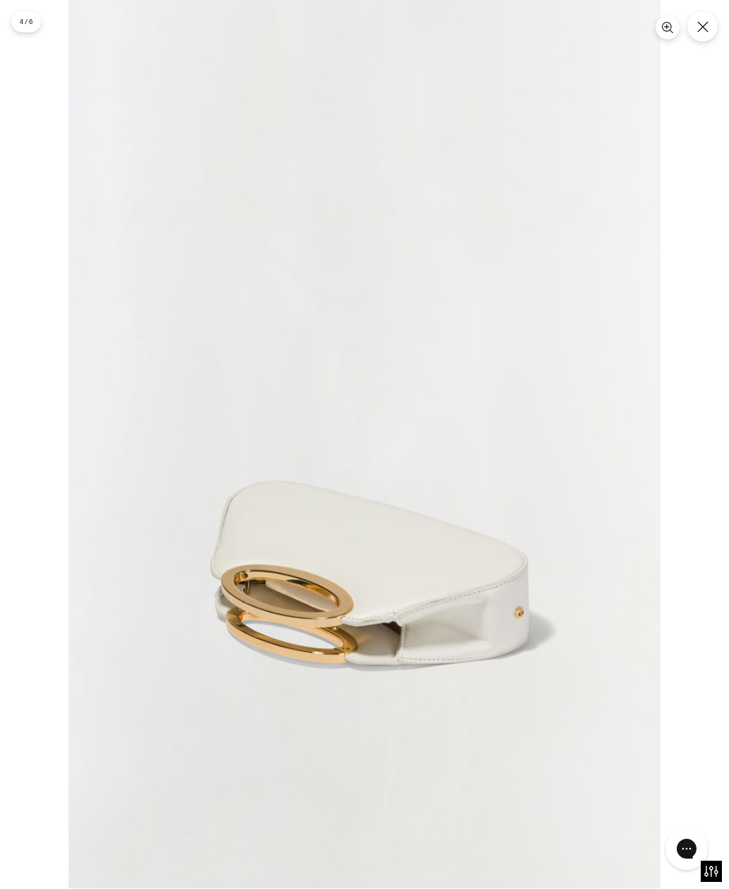
click at [363, 556] on img at bounding box center [365, 444] width 592 height 888
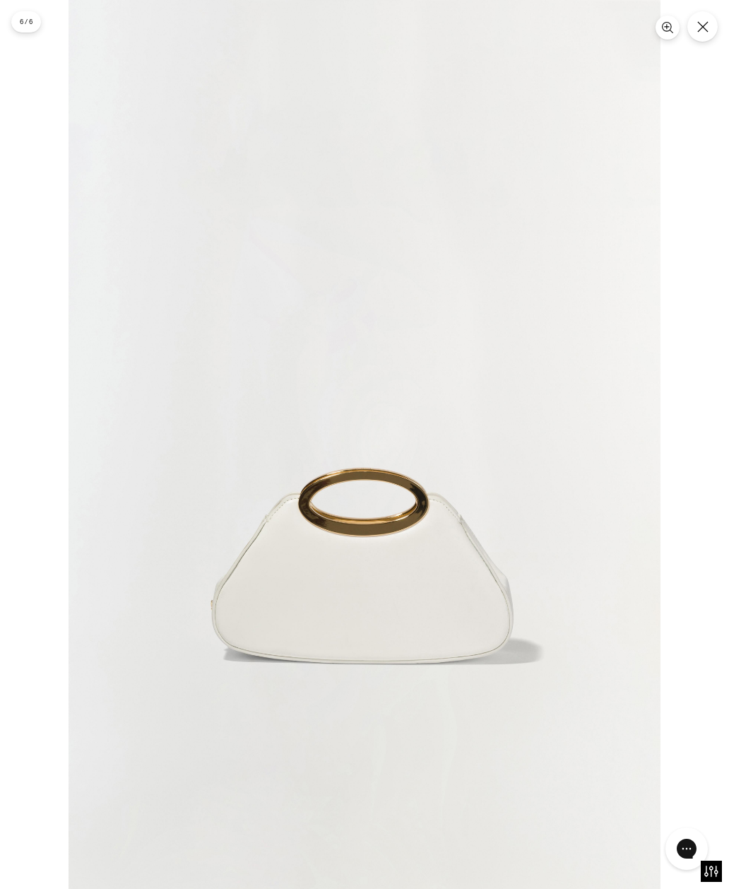
click at [695, 35] on button "Close" at bounding box center [703, 26] width 30 height 30
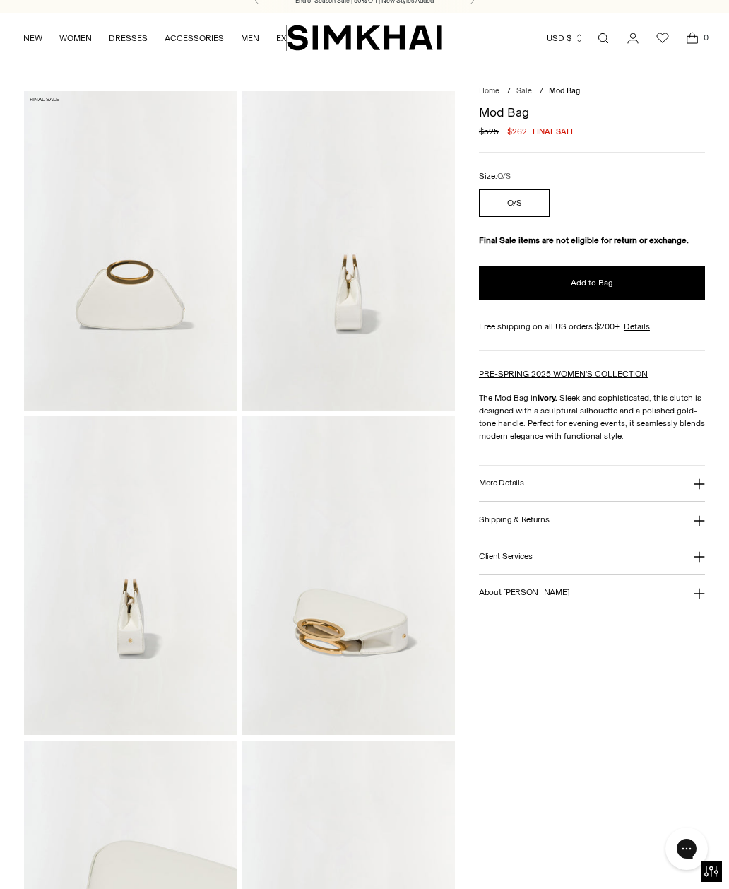
scroll to position [0, 0]
